Goal: Navigation & Orientation: Find specific page/section

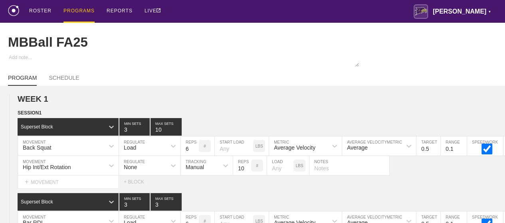
click at [74, 10] on div "PROGRAMS" at bounding box center [79, 11] width 31 height 23
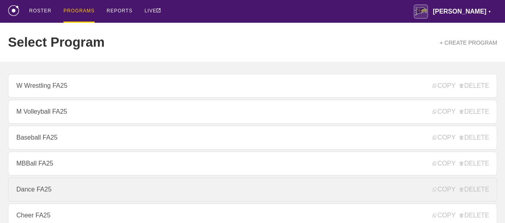
click at [65, 186] on link "Dance FA25" at bounding box center [253, 190] width 490 height 24
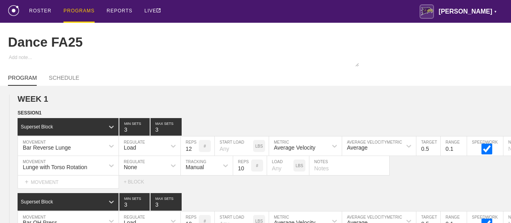
type textarea "x"
type input "Dance FA25"
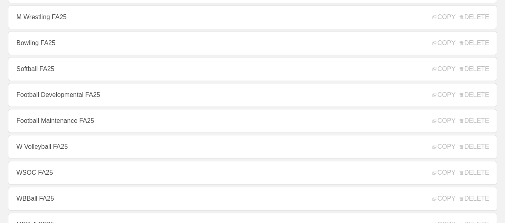
scroll to position [245, 0]
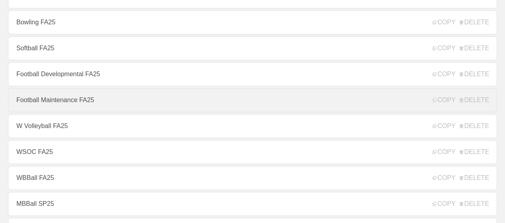
click at [61, 103] on link "Football Maintenance FA25" at bounding box center [253, 100] width 490 height 24
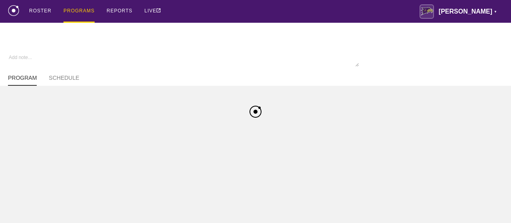
type textarea "x"
type input "Football Maintenance FA25"
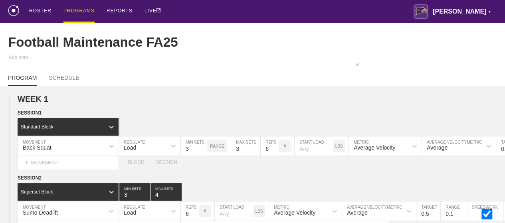
click at [81, 8] on div "PROGRAMS" at bounding box center [79, 11] width 31 height 23
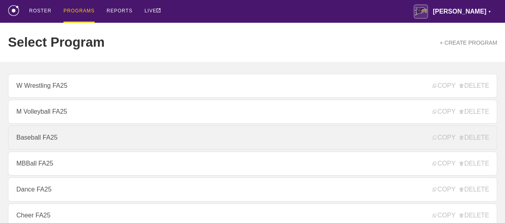
click at [26, 137] on link "Baseball FA25" at bounding box center [253, 138] width 490 height 24
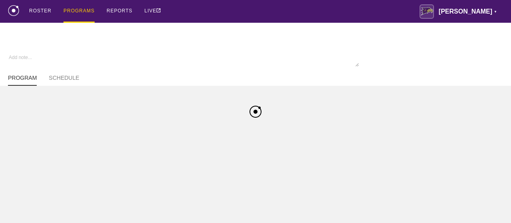
type textarea "x"
type input "Baseball FA25"
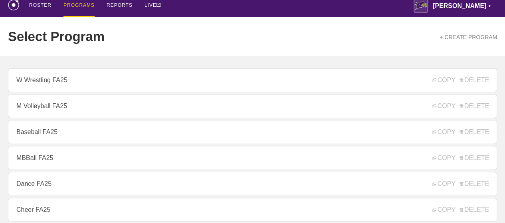
scroll to position [165, 0]
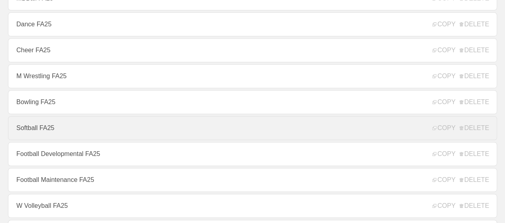
click at [39, 132] on link "Softball FA25" at bounding box center [253, 128] width 490 height 24
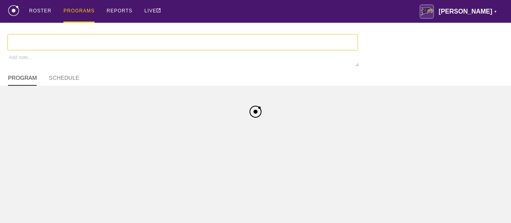
type textarea "x"
type input "Softball FA25"
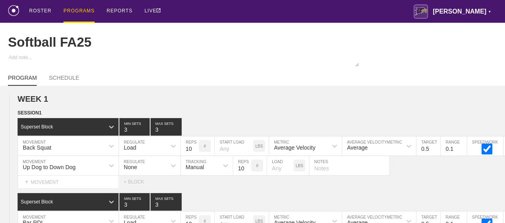
click at [74, 10] on div "PROGRAMS" at bounding box center [79, 11] width 31 height 23
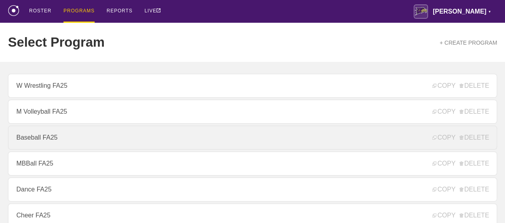
click at [50, 146] on link "Baseball FA25" at bounding box center [253, 138] width 490 height 24
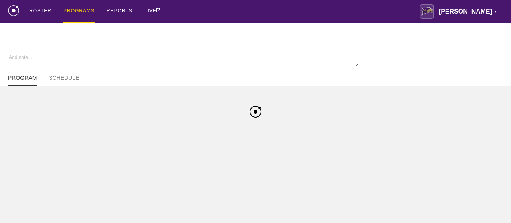
type textarea "x"
type input "Baseball FA25"
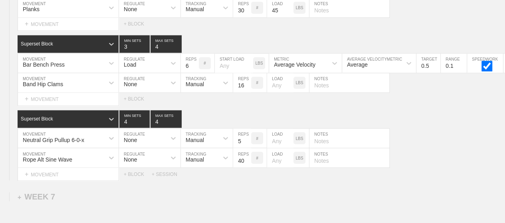
scroll to position [5264, 0]
